Goal: Task Accomplishment & Management: Manage account settings

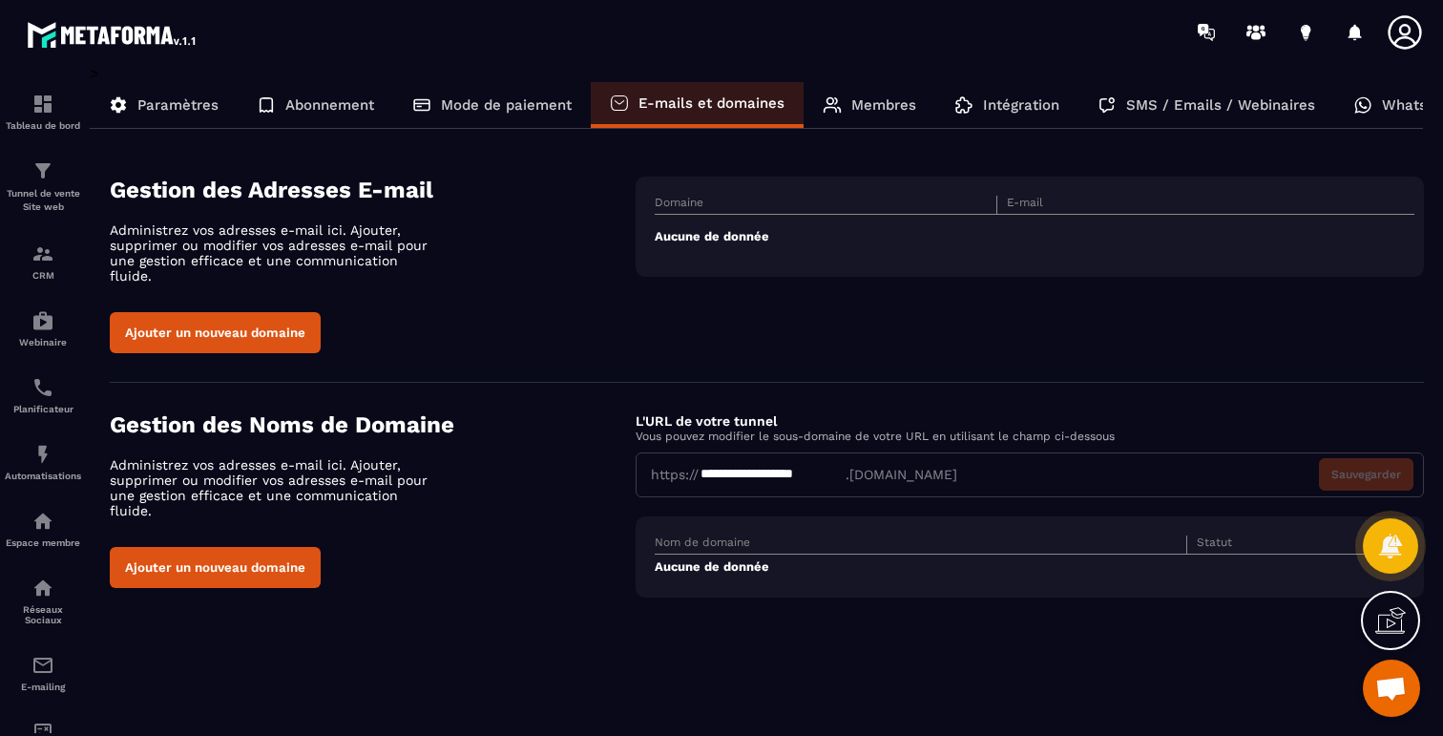
click at [206, 319] on button "Ajouter un nouveau domaine" at bounding box center [215, 332] width 211 height 41
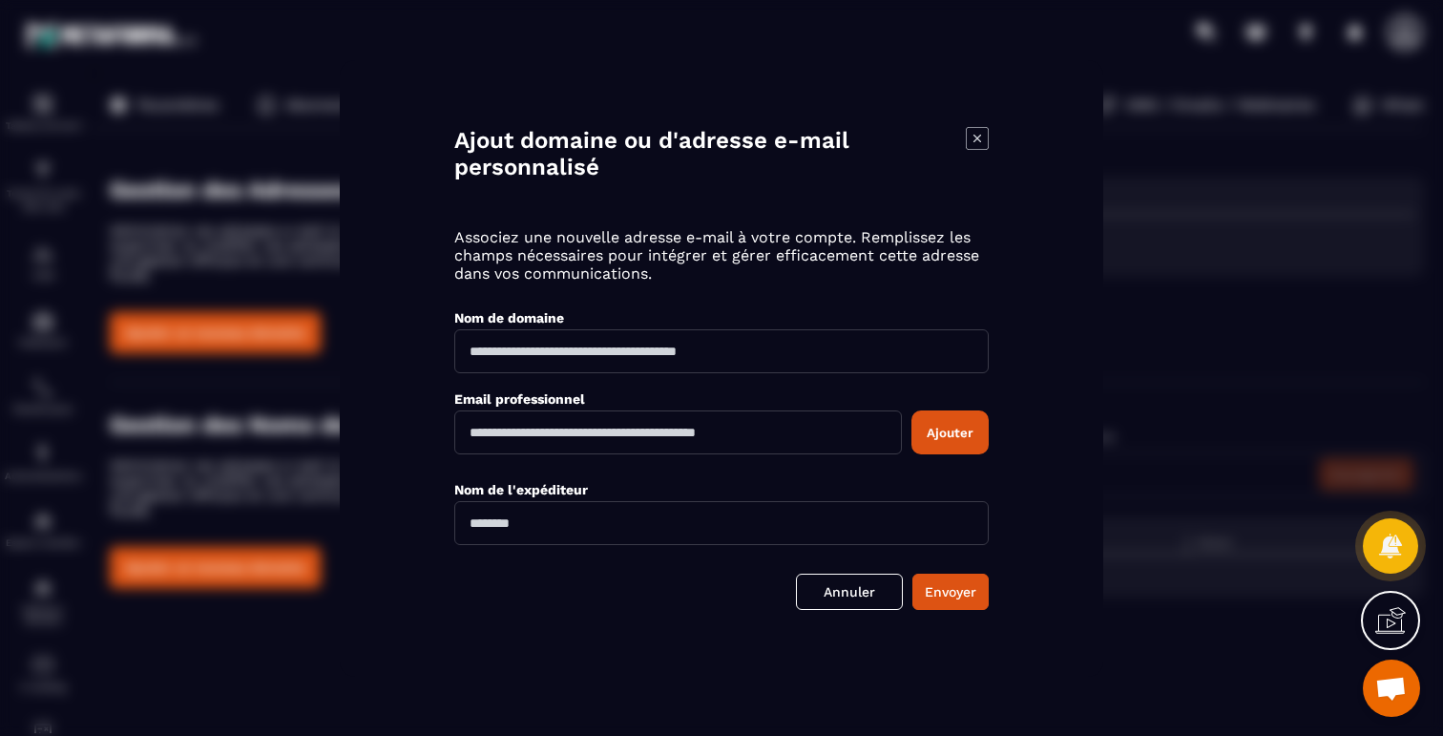
click at [709, 438] on input "Modal window" at bounding box center [678, 432] width 448 height 44
type input "**********"
click at [764, 358] on input "Modal window" at bounding box center [721, 351] width 535 height 44
type input "**********"
click at [963, 434] on button "Ajouter" at bounding box center [950, 432] width 77 height 44
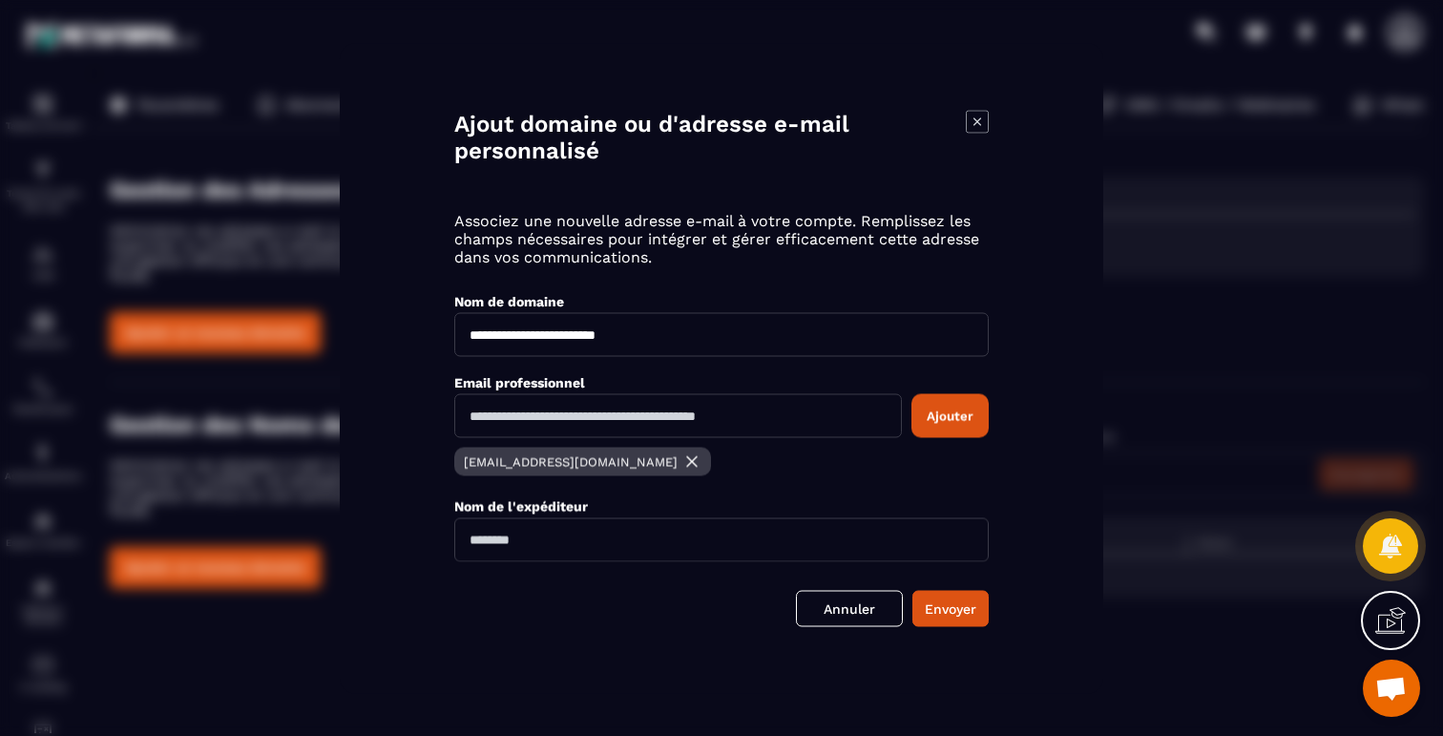
click at [908, 540] on input "Modal window" at bounding box center [721, 539] width 535 height 44
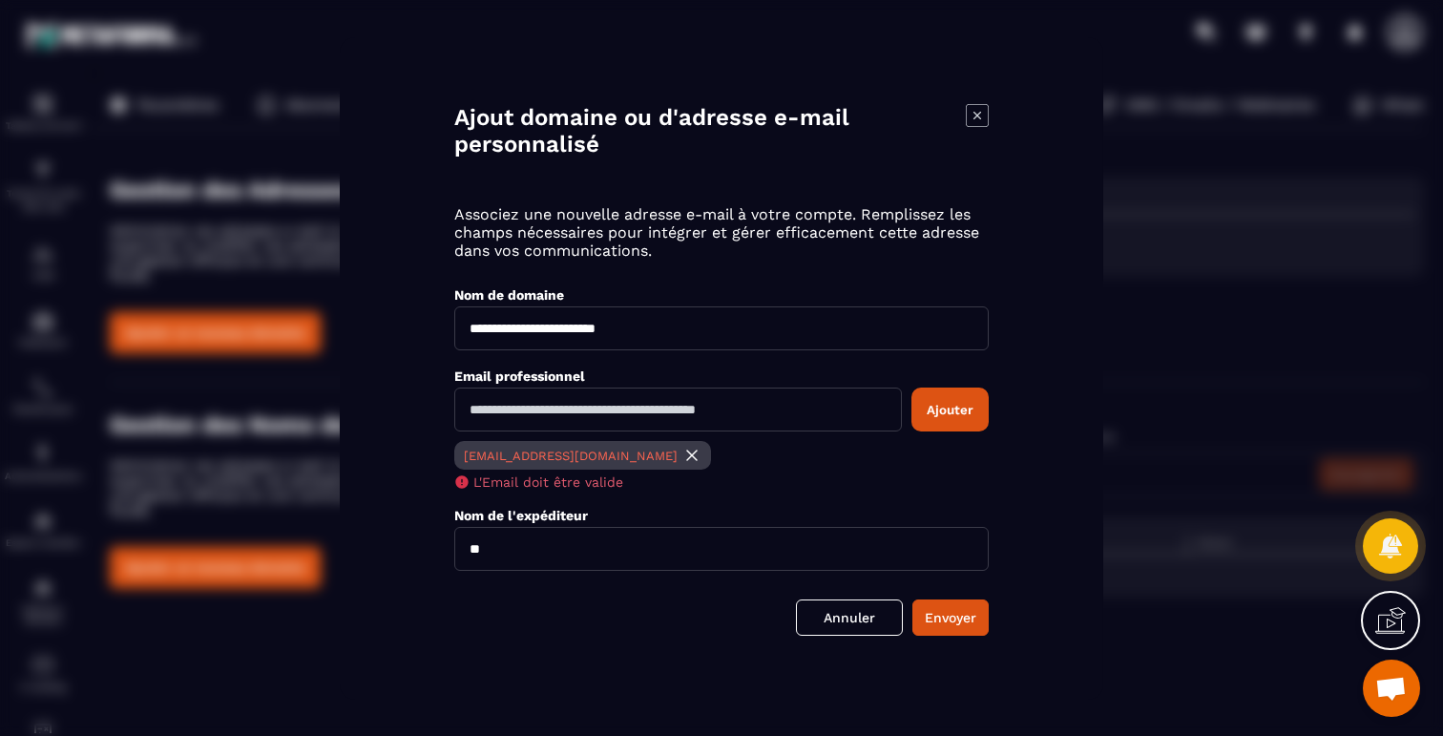
type input "*"
type input "*****"
click at [1000, 118] on div "**********" at bounding box center [722, 368] width 764 height 663
click at [983, 116] on icon "Modal window" at bounding box center [977, 115] width 23 height 23
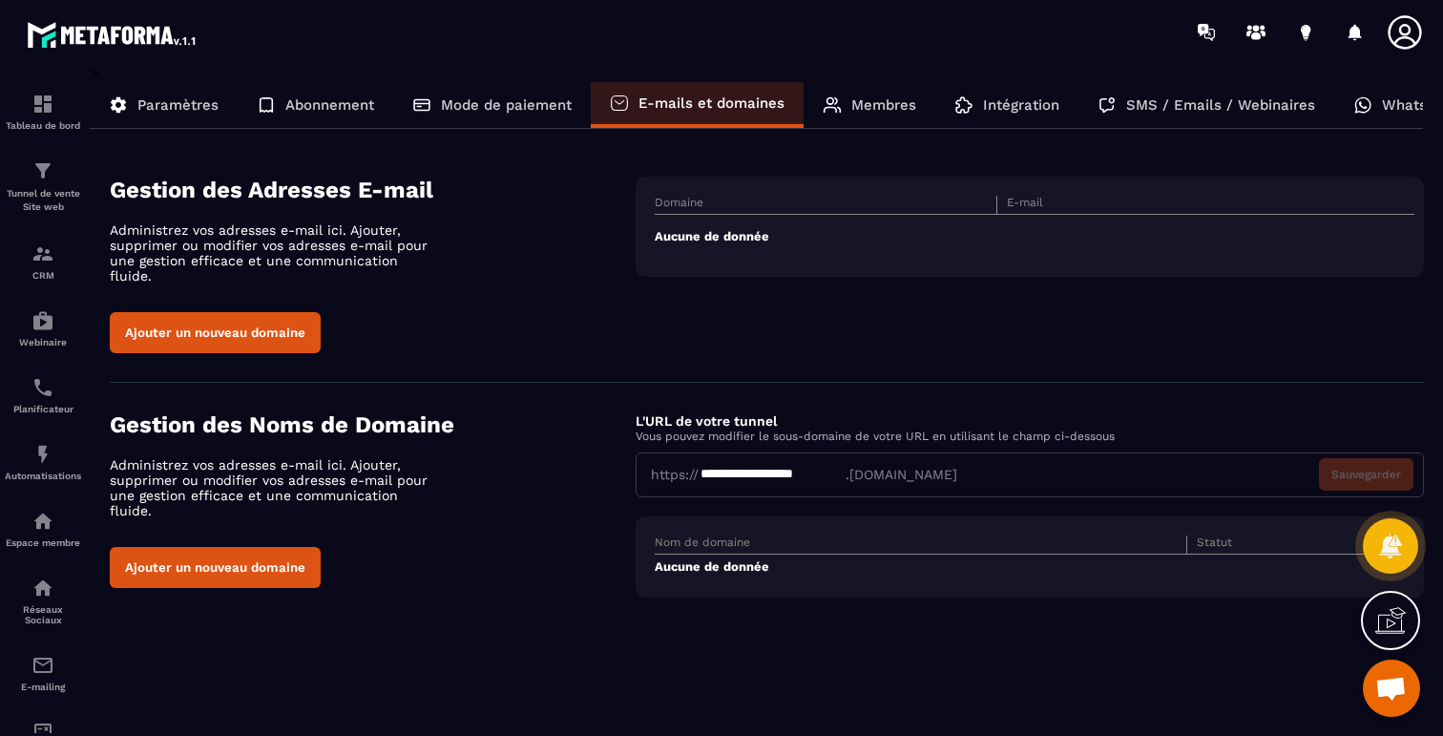
click at [1106, 345] on section "Gestion des Adresses E-mail Administrez vos adresses e-mail ici. Ajouter, suppr…" at bounding box center [767, 265] width 1315 height 235
click at [1401, 617] on icon at bounding box center [1396, 617] width 19 height 21
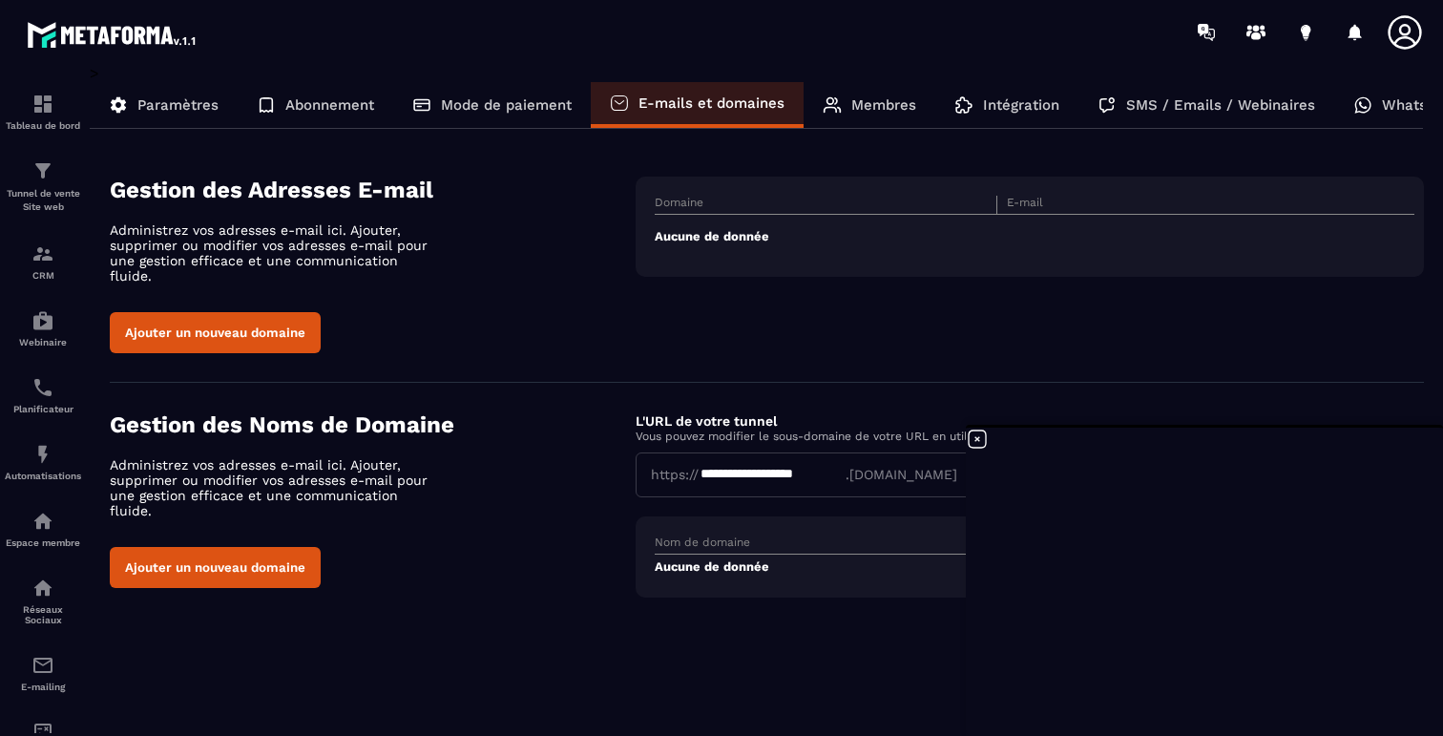
click at [245, 332] on button "Ajouter un nouveau domaine" at bounding box center [215, 332] width 211 height 41
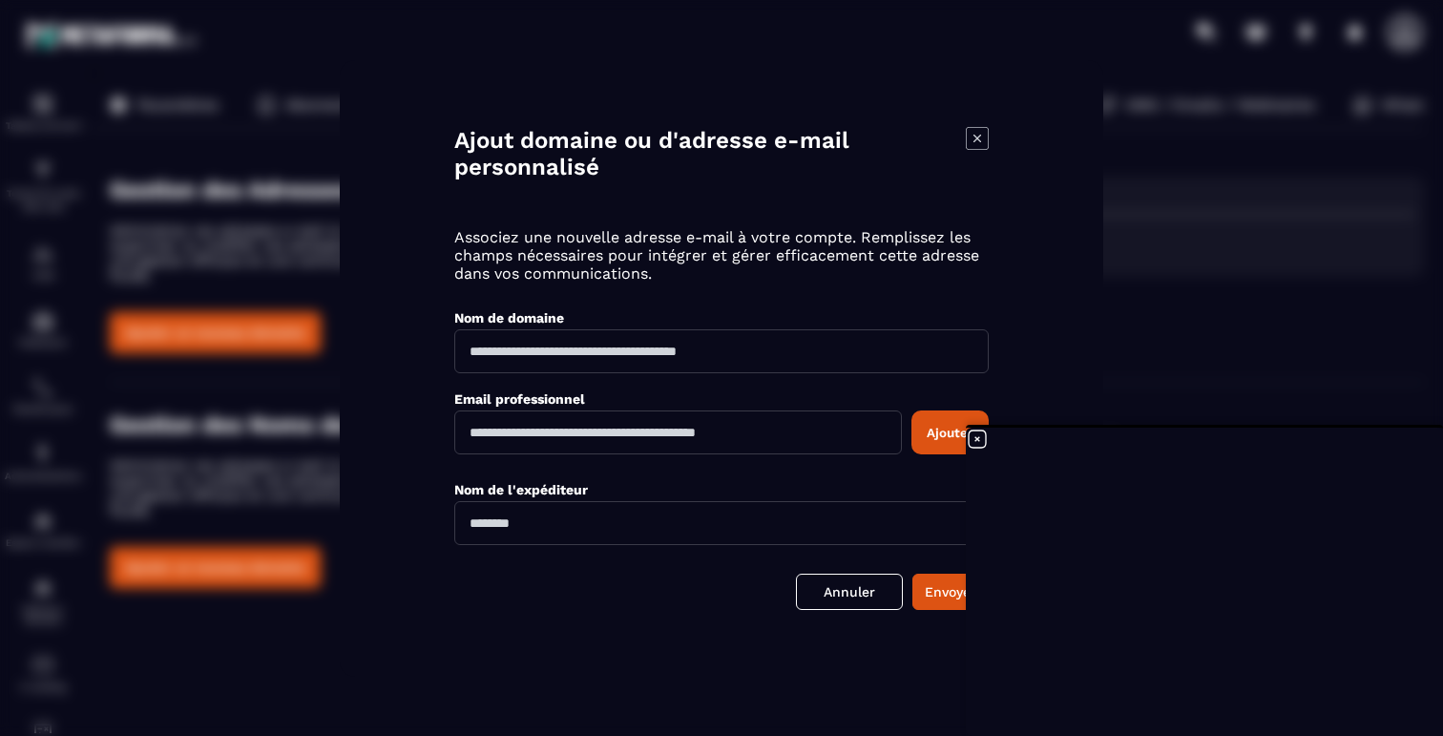
click at [584, 351] on input "Modal window" at bounding box center [721, 351] width 535 height 44
type input "**********"
click at [584, 537] on input "Modal window" at bounding box center [721, 523] width 535 height 44
drag, startPoint x: 584, startPoint y: 537, endPoint x: 474, endPoint y: 536, distance: 109.8
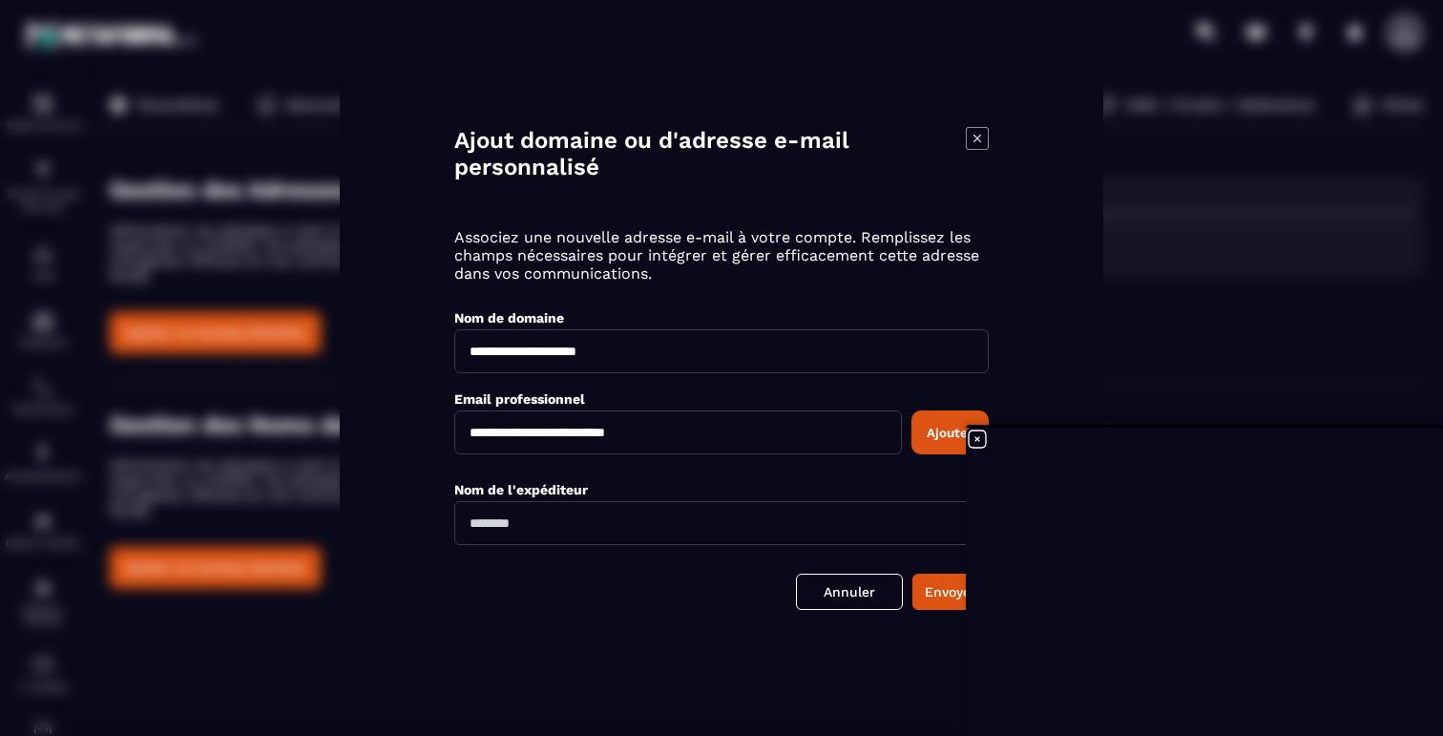
click at [474, 536] on input "Modal window" at bounding box center [721, 523] width 535 height 44
type input "**********"
click at [957, 599] on button "Envoyer" at bounding box center [951, 592] width 76 height 36
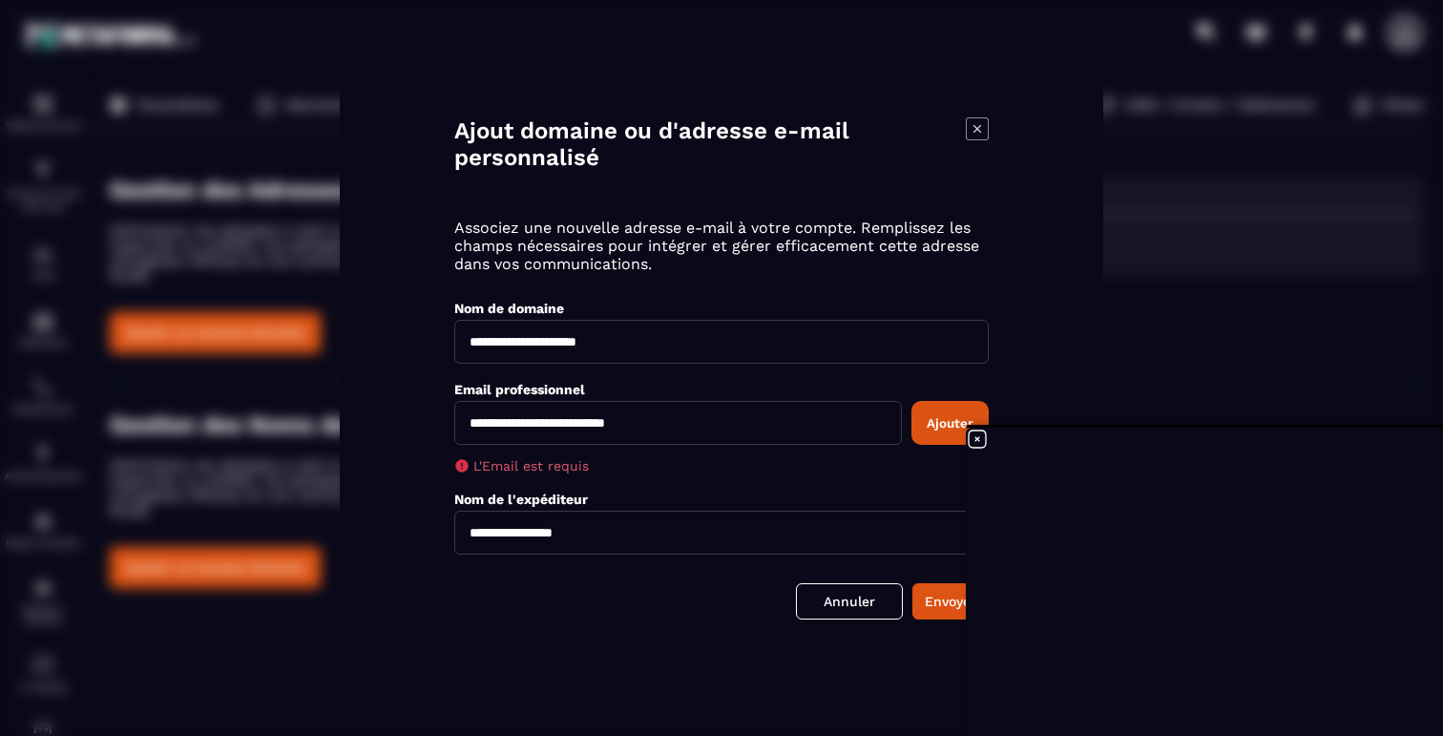
click at [932, 428] on button "Ajouter" at bounding box center [950, 423] width 77 height 44
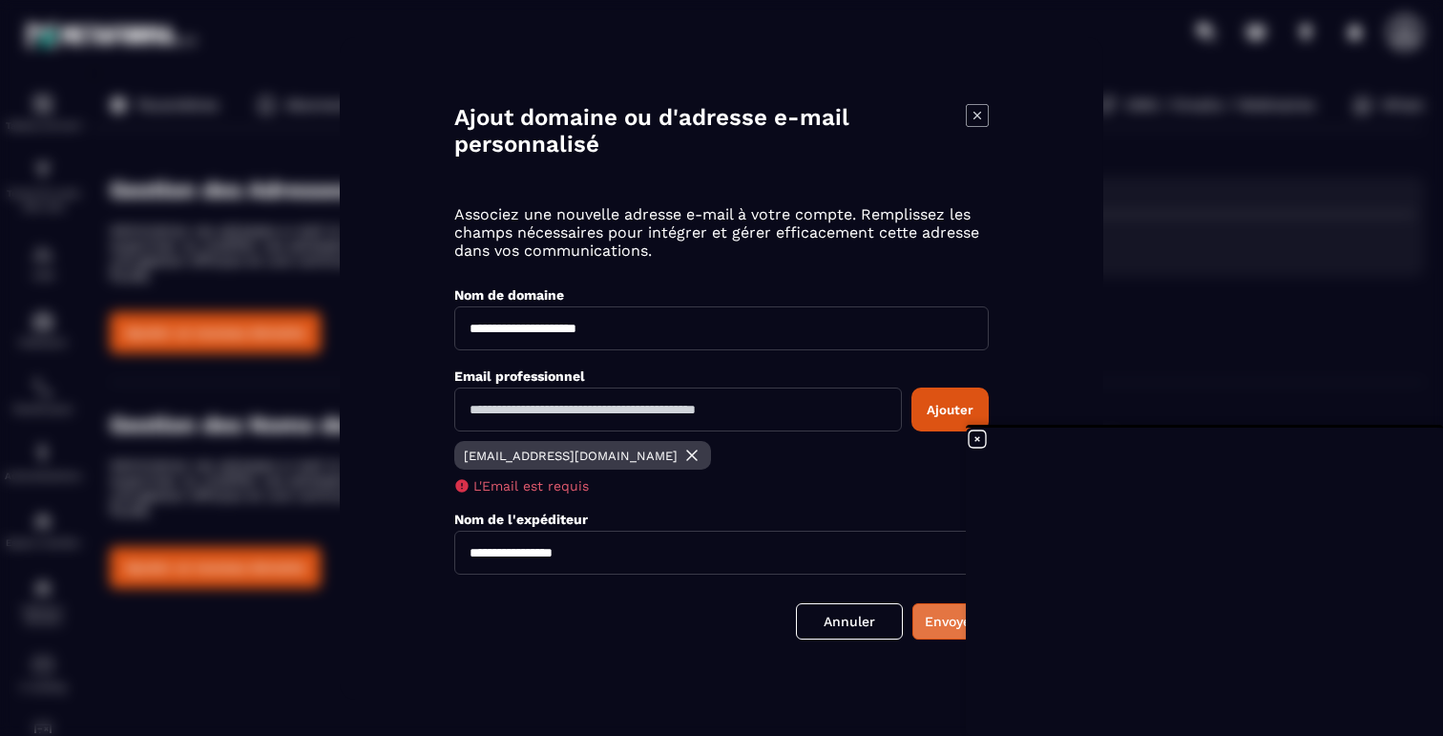
click at [937, 632] on button "Envoyer" at bounding box center [951, 621] width 76 height 36
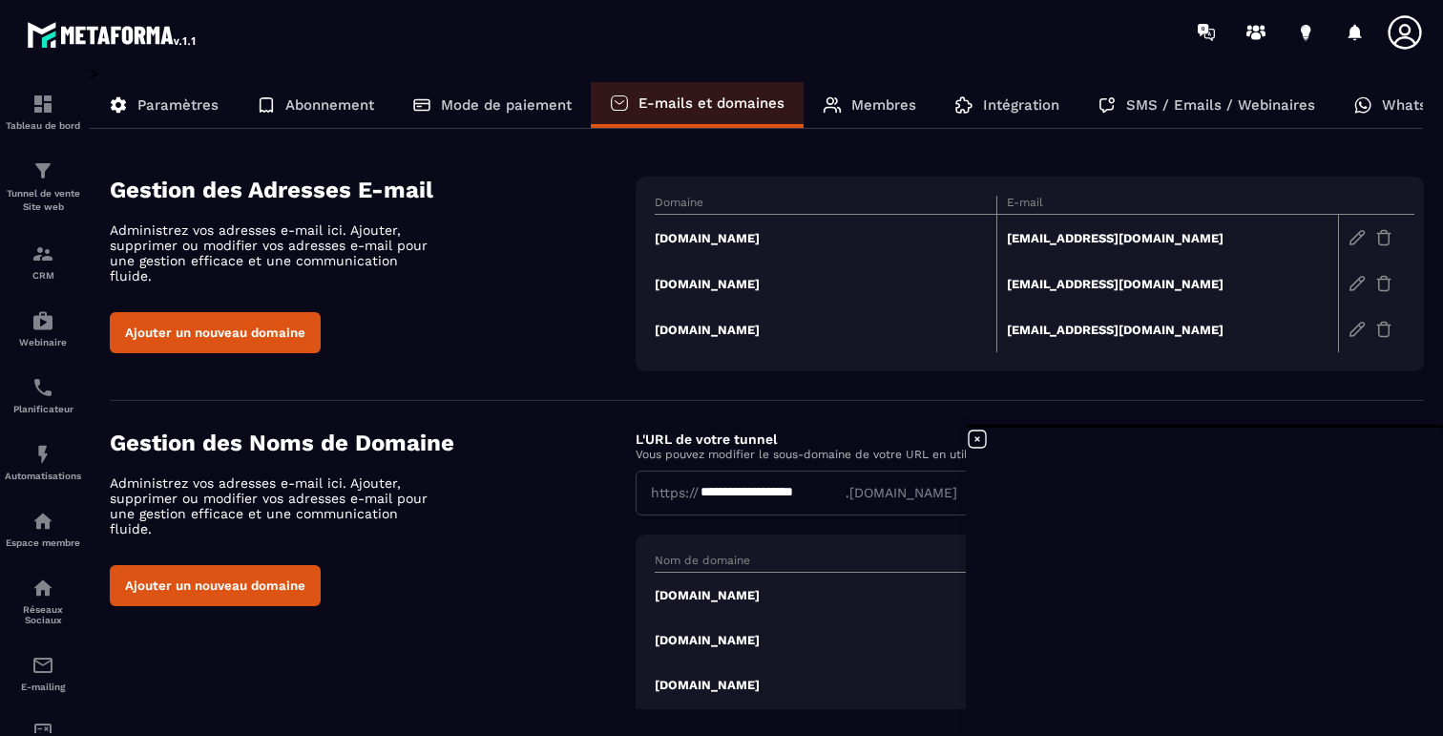
click at [755, 238] on td "[DOMAIN_NAME]" at bounding box center [826, 238] width 342 height 47
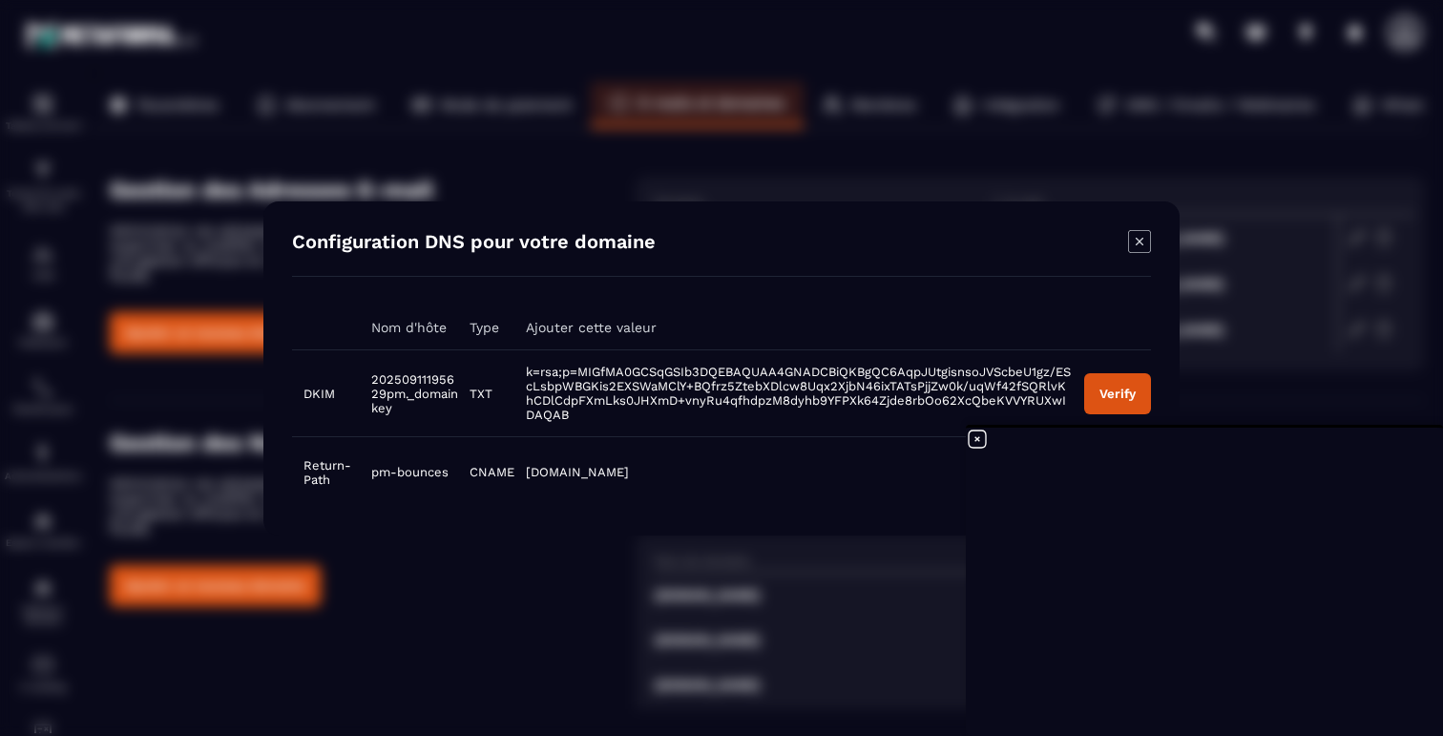
click at [407, 387] on span "20250911195629pm._domainkey" at bounding box center [414, 392] width 87 height 43
drag, startPoint x: 370, startPoint y: 375, endPoint x: 409, endPoint y: 407, distance: 49.5
click at [409, 407] on td "20250911195629pm._domainkey" at bounding box center [409, 392] width 98 height 87
copy span "20250911195629pm._domainkey"
click at [570, 404] on span "k=rsa;p=MIGfMA0GCSqGSIb3DQEBAQUAA4GNADCBiQKBgQC6AqpJUtgisnsoJVScbeU1gz/EScLsbpW…" at bounding box center [798, 393] width 545 height 57
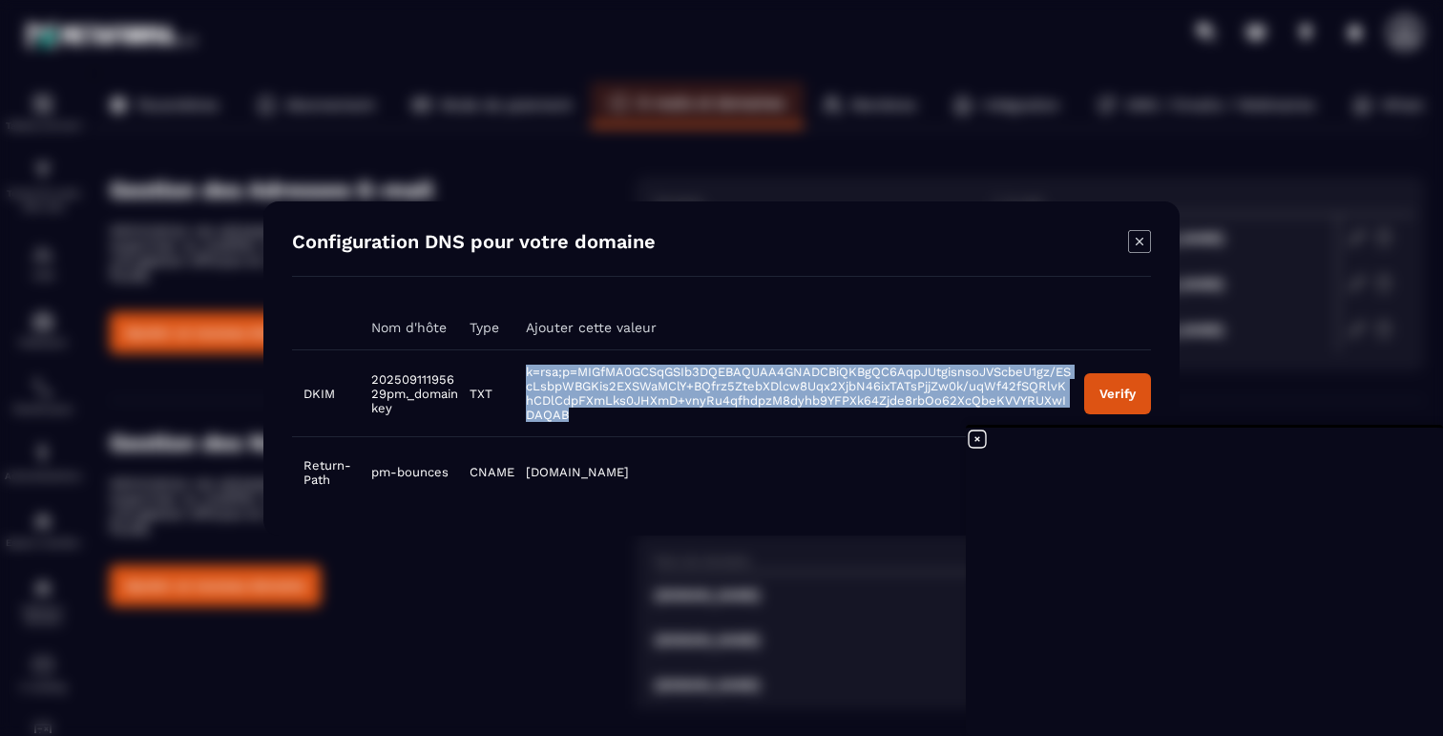
drag, startPoint x: 567, startPoint y: 418, endPoint x: 521, endPoint y: 370, distance: 66.2
click at [521, 370] on td "k=rsa;p=MIGfMA0GCSqGSIb3DQEBAQUAA4GNADCBiQKBgQC6AqpJUtgisnsoJVScbeU1gz/EScLsbpW…" at bounding box center [794, 392] width 558 height 87
copy span "k=rsa;p=MIGfMA0GCSqGSIb3DQEBAQUAA4GNADCBiQKBgQC6AqpJUtgisnsoJVScbeU1gz/EScLsbpW…"
click at [1113, 389] on div "Verify" at bounding box center [1118, 393] width 36 height 14
click at [1140, 407] on button "Verify" at bounding box center [1117, 392] width 67 height 41
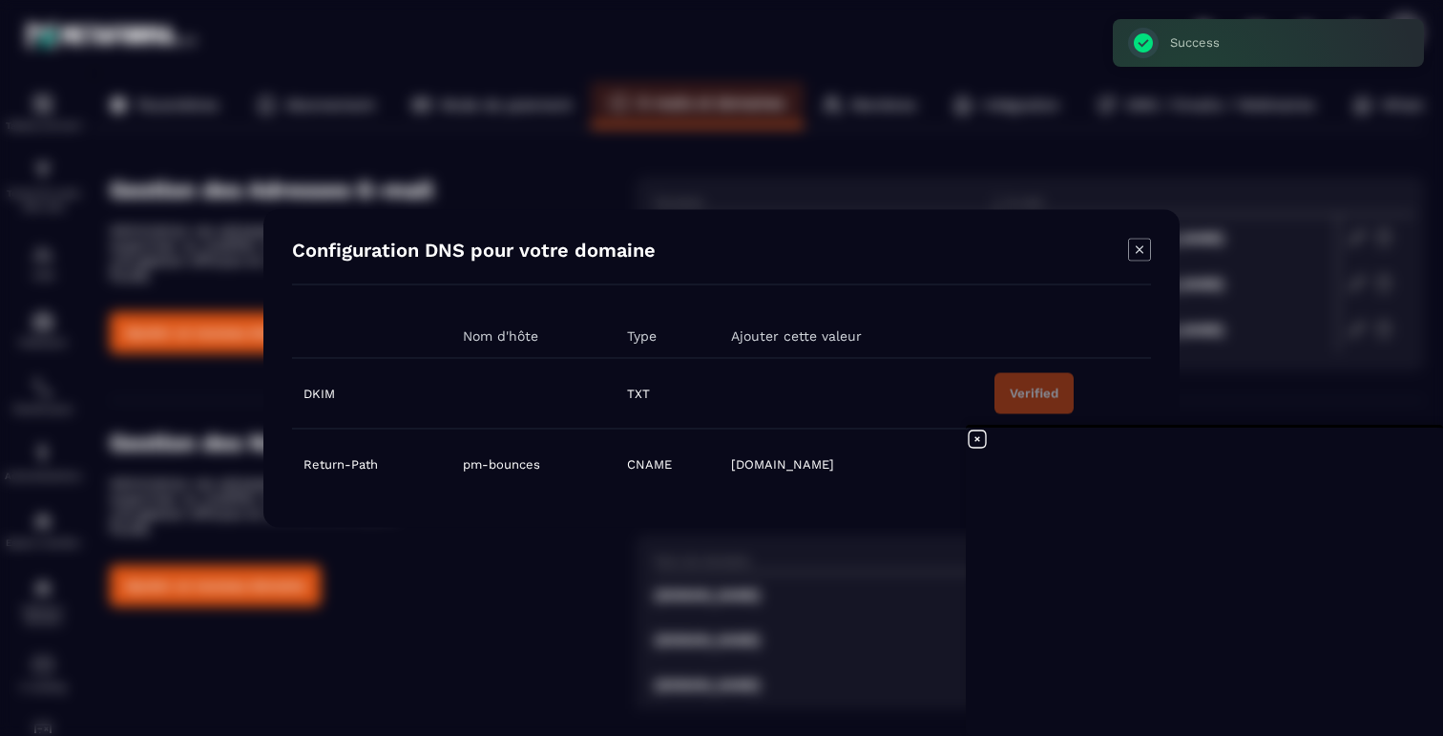
scroll to position [4, 0]
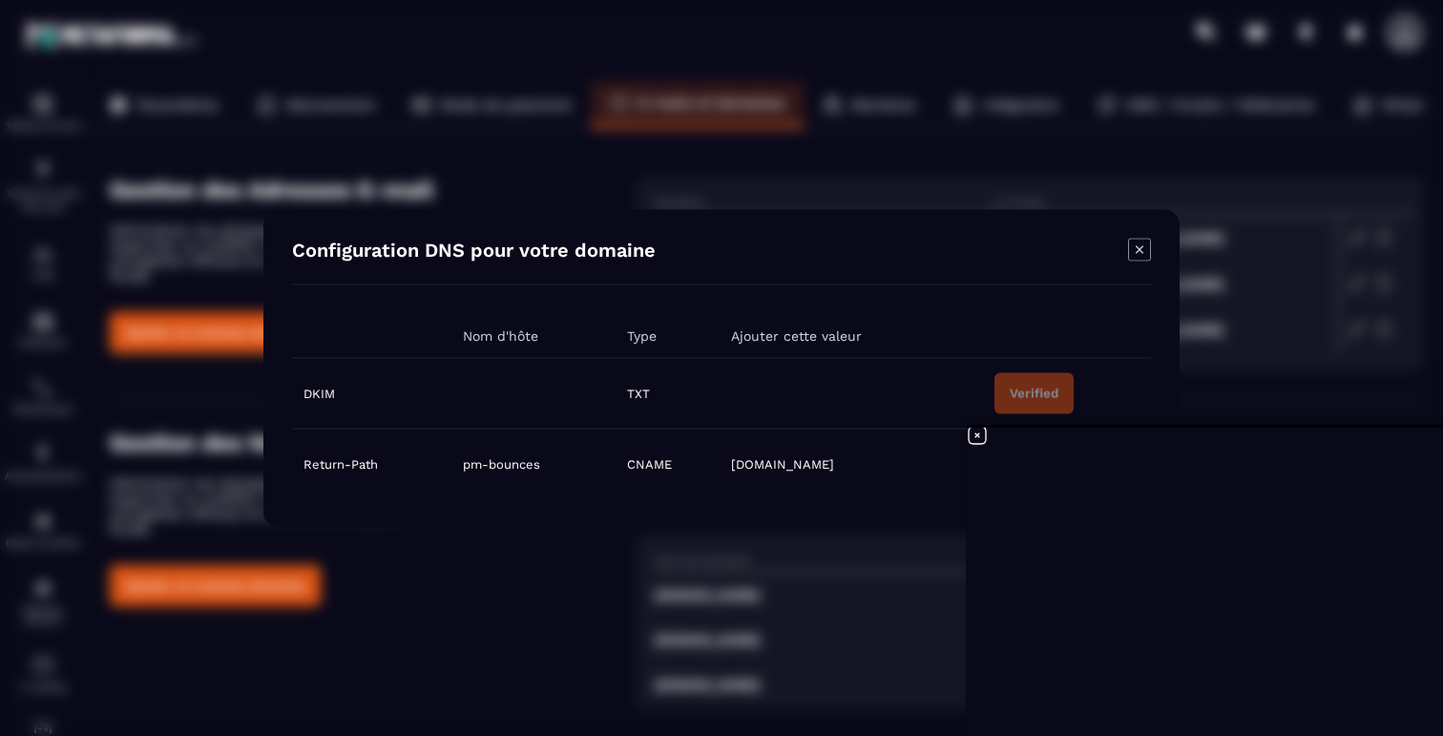
click at [1144, 245] on icon "Modal window" at bounding box center [1139, 249] width 23 height 23
